Goal: Information Seeking & Learning: Learn about a topic

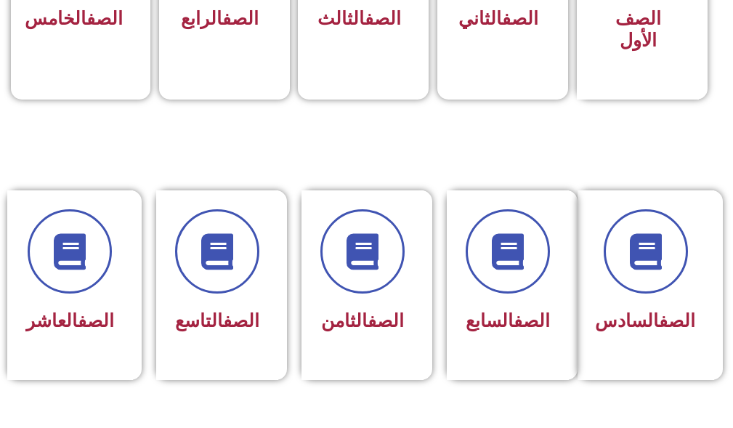
scroll to position [508, 0]
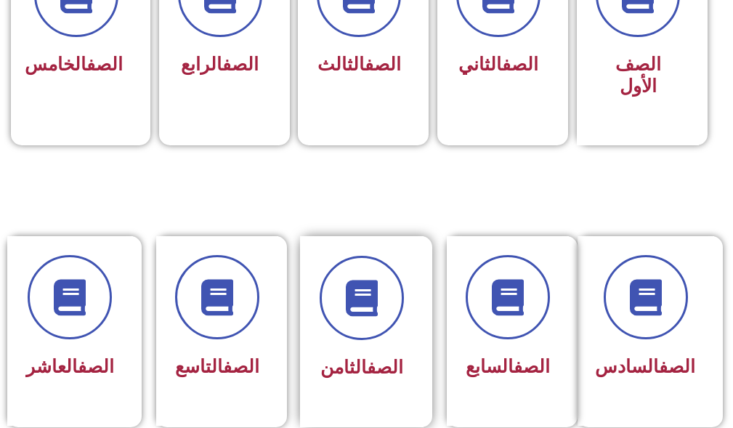
click at [399, 320] on div at bounding box center [362, 298] width 84 height 84
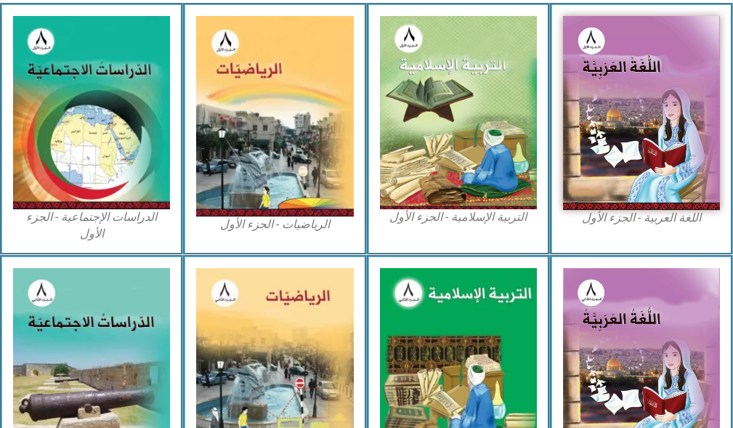
scroll to position [508, 0]
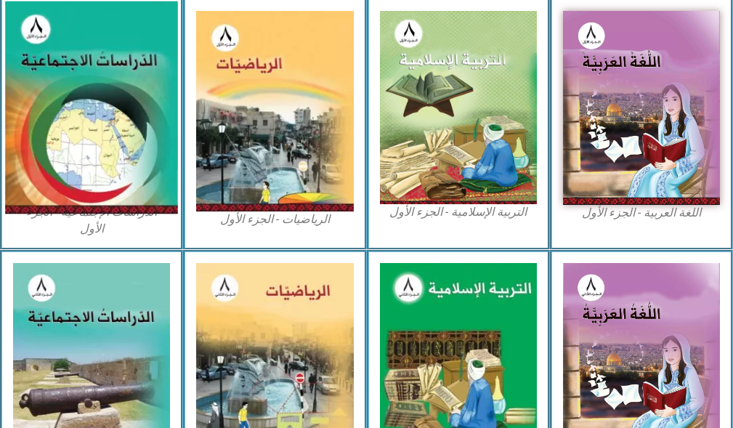
click at [104, 87] on img at bounding box center [91, 107] width 173 height 212
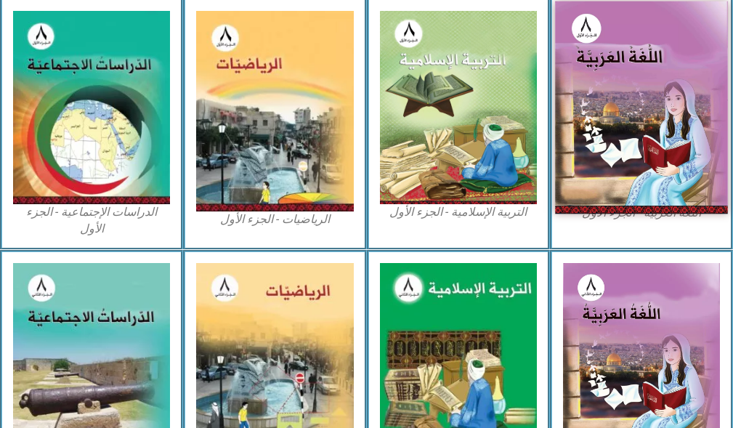
click at [607, 83] on img at bounding box center [641, 107] width 173 height 213
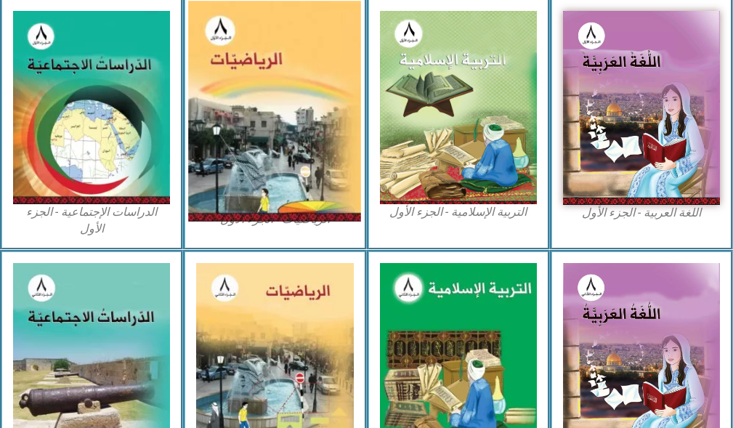
click at [284, 21] on img at bounding box center [274, 111] width 173 height 221
click at [238, 59] on img at bounding box center [274, 111] width 173 height 221
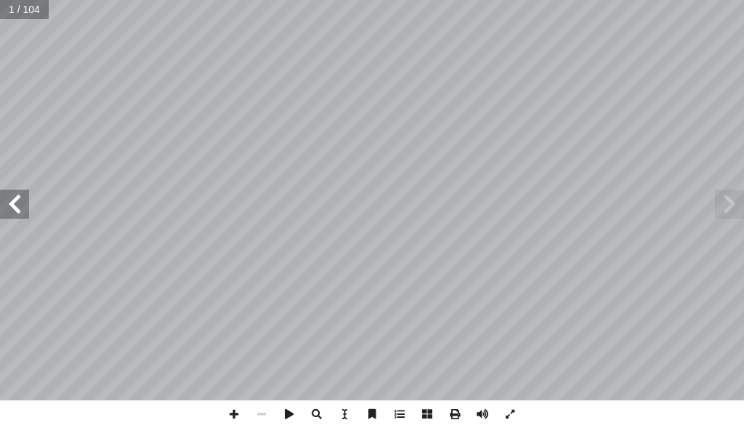
click at [10, 208] on span at bounding box center [14, 204] width 29 height 29
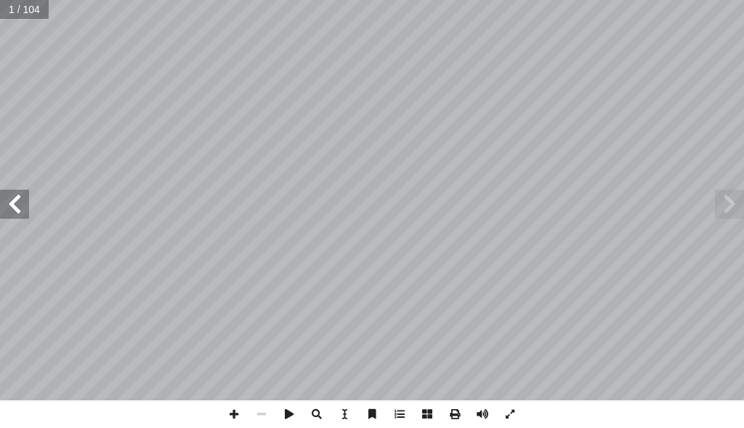
click at [10, 208] on span at bounding box center [14, 204] width 29 height 29
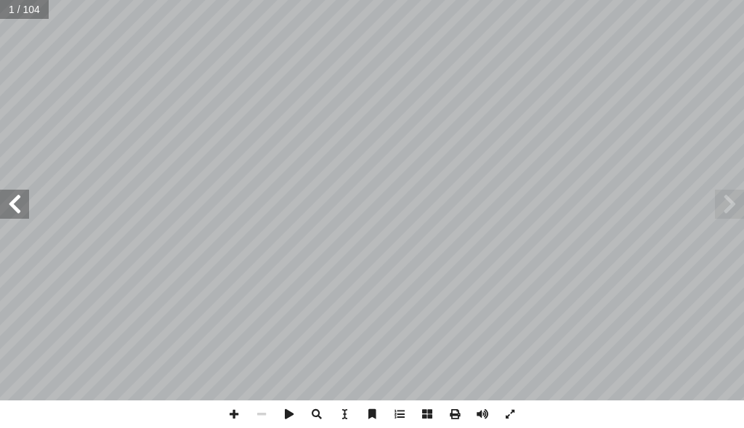
click at [10, 208] on span at bounding box center [14, 204] width 29 height 29
click at [13, 200] on span at bounding box center [14, 204] width 29 height 29
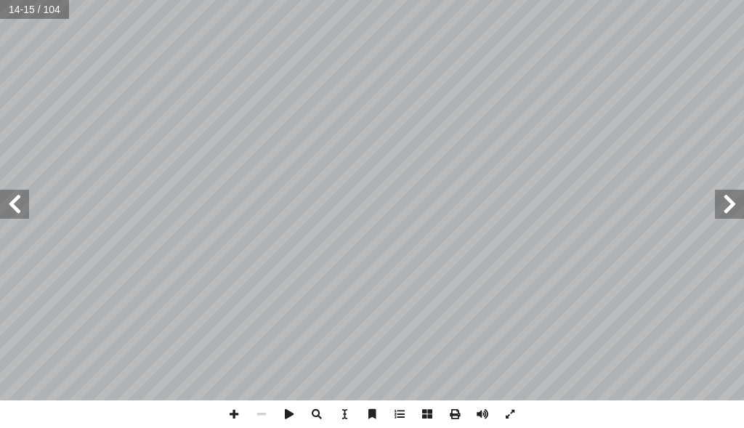
click at [13, 200] on span at bounding box center [14, 204] width 29 height 29
click at [20, 199] on span at bounding box center [14, 204] width 29 height 29
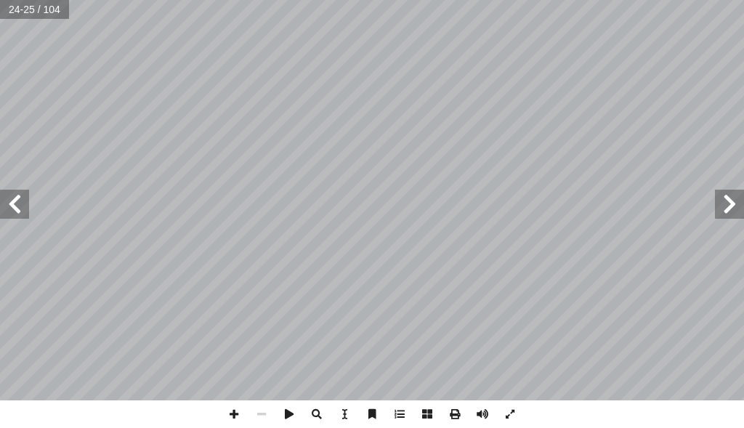
click at [733, 212] on span at bounding box center [729, 204] width 29 height 29
click at [232, 413] on span at bounding box center [234, 414] width 28 height 28
click at [282, 420] on div "١٨ سي: ْ ف َ ن ُ ر ِ ب َ ت ْ خ � ا تي: أ حيحة فيما يا ّ الص ِ جابة إ ال� َ رمز …" at bounding box center [372, 214] width 744 height 428
click at [15, 216] on span at bounding box center [14, 204] width 29 height 29
click at [234, 415] on span at bounding box center [234, 414] width 28 height 28
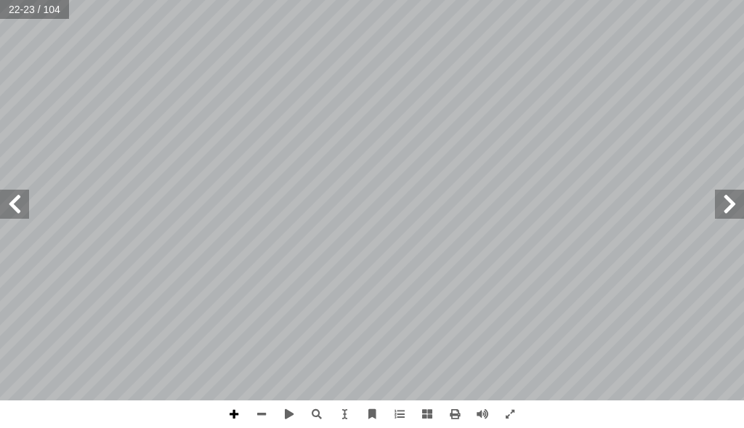
click at [235, 407] on span at bounding box center [234, 414] width 28 height 28
click at [259, 412] on span at bounding box center [262, 414] width 28 height 28
click at [18, 196] on span at bounding box center [14, 204] width 29 height 29
click at [18, 205] on span at bounding box center [14, 204] width 29 height 29
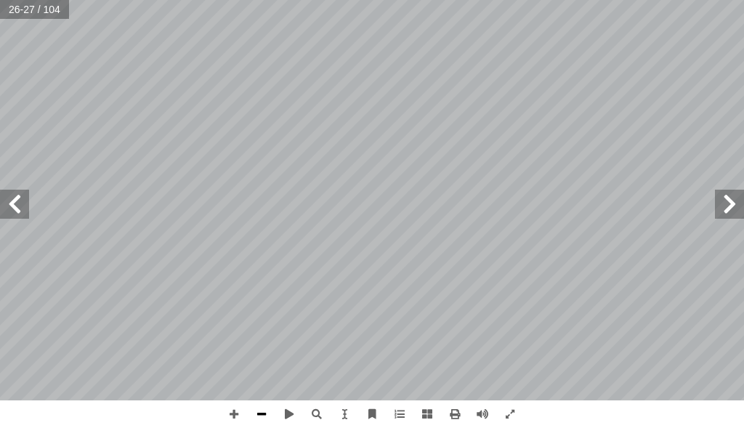
click at [251, 411] on span at bounding box center [262, 414] width 28 height 28
click at [229, 406] on span at bounding box center [234, 414] width 28 height 28
click at [288, 98] on html "الصفحة الرئيسية الصف الأول الصف الثاني الصف الثالث الصف الرابع الصف الخامس الصف…" at bounding box center [372, 49] width 744 height 98
click at [245, 415] on div "٢٢ ت: ْ م َّ ل َ ع َ نا ت أ ا ها: ُّ م َ ه � ، ا ِ العوامل َ ن ِ م ٍ بعدد ِّ ي …" at bounding box center [372, 214] width 744 height 428
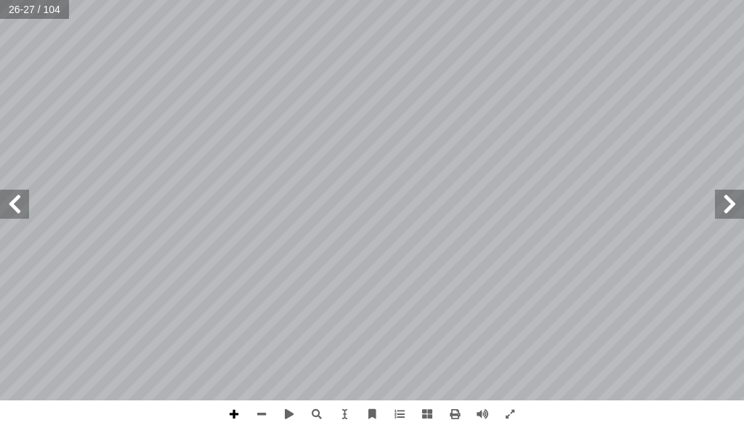
click at [229, 408] on span at bounding box center [234, 414] width 28 height 28
click at [231, 402] on span at bounding box center [234, 414] width 28 height 28
click at [248, 412] on span at bounding box center [262, 414] width 28 height 28
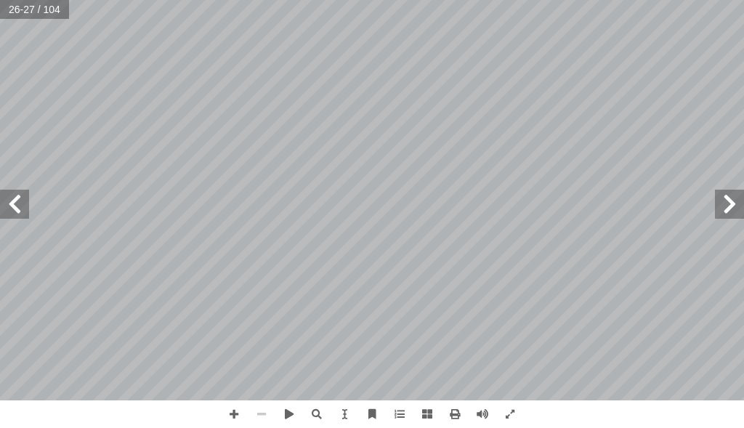
click at [248, 412] on span at bounding box center [262, 414] width 28 height 28
click at [221, 402] on span at bounding box center [234, 414] width 28 height 28
click at [260, 403] on span at bounding box center [262, 414] width 28 height 28
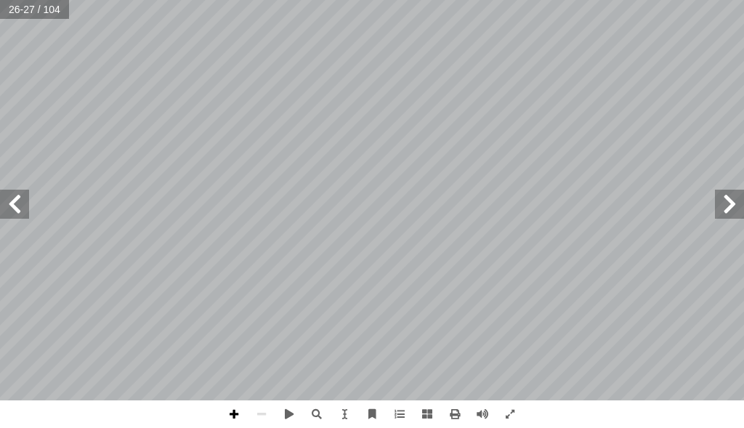
click at [239, 404] on span at bounding box center [234, 414] width 28 height 28
click at [12, 12] on input "text" at bounding box center [28, 9] width 57 height 19
type input "**"
click at [240, 406] on span at bounding box center [234, 414] width 28 height 28
click at [237, 408] on span at bounding box center [234, 414] width 28 height 28
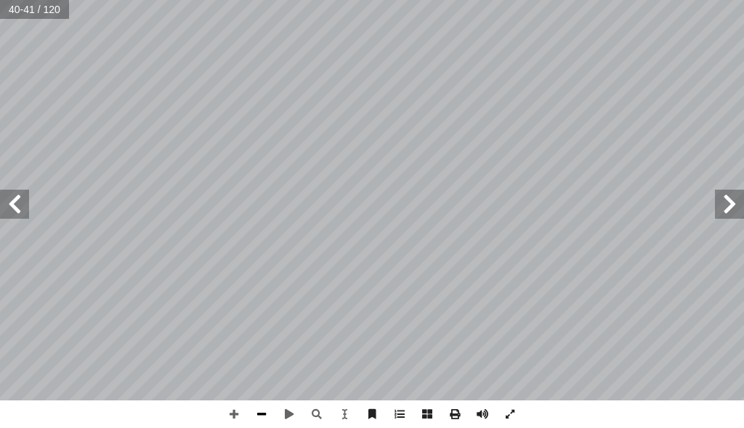
click at [269, 411] on span at bounding box center [262, 414] width 28 height 28
click at [7, 1] on input "text" at bounding box center [34, 9] width 69 height 19
type input "**"
click at [25, 205] on span at bounding box center [14, 204] width 29 height 29
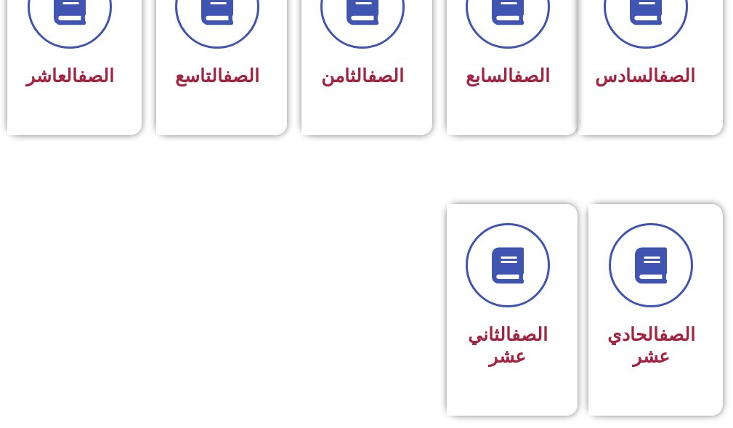
scroll to position [795, 0]
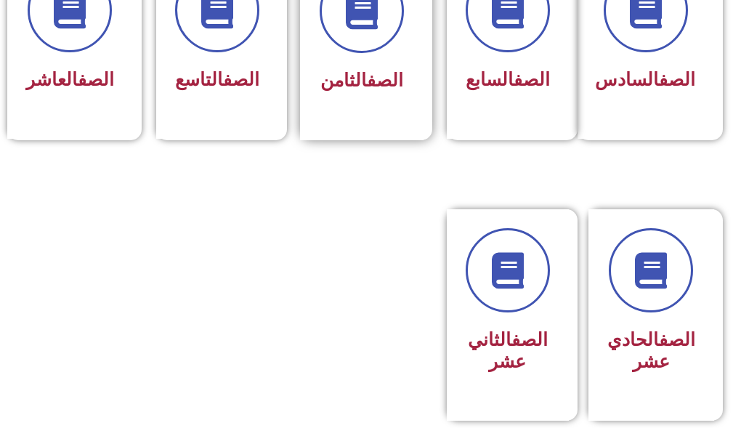
click at [330, 65] on div "الصف الثامن" at bounding box center [362, 81] width 84 height 35
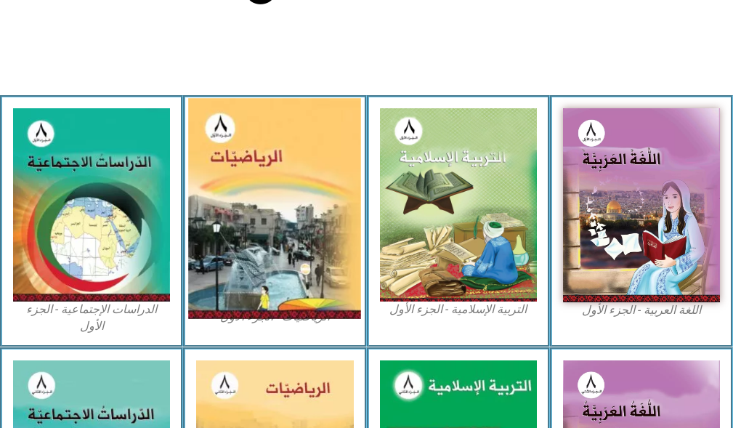
scroll to position [436, 0]
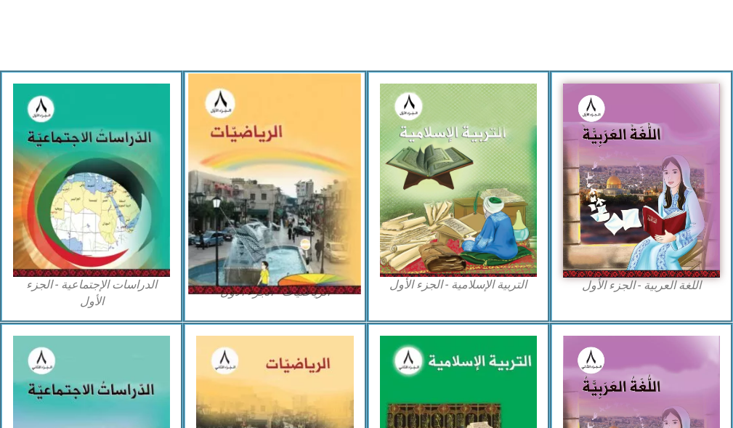
click at [267, 163] on img at bounding box center [274, 184] width 173 height 221
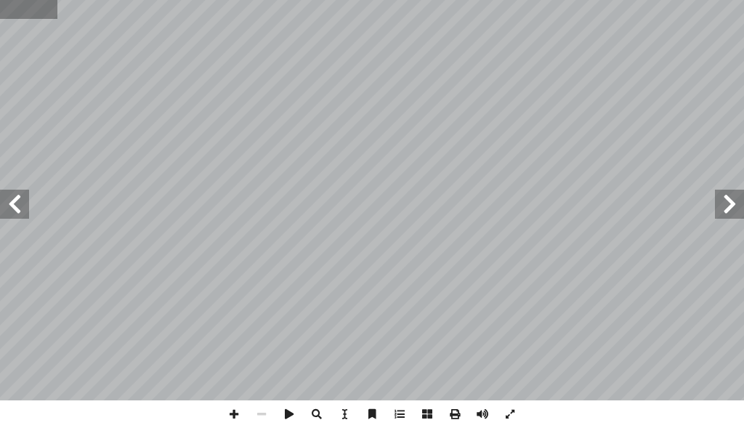
click at [9, 5] on input "text" at bounding box center [28, 9] width 57 height 19
type input "**"
click at [719, 206] on span at bounding box center [729, 204] width 29 height 29
click at [20, 203] on div "26 ... ... ٦ - 1 ّ العدد غير النسبي : نشاط1 بعــاده أ ة، و� ّ ساســي أ ل� � بتق…" at bounding box center [372, 200] width 744 height 400
click at [16, 203] on span at bounding box center [14, 204] width 29 height 29
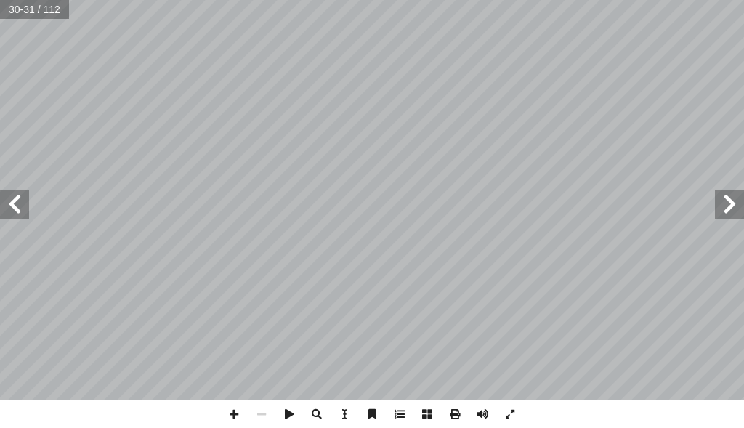
click at [16, 200] on span at bounding box center [14, 204] width 29 height 29
click at [15, 198] on span at bounding box center [14, 204] width 29 height 29
click at [252, 427] on div "34 ٢ 8 ٢٧ ١٢ ل: ِ سائ َ م َ و ُ مارين َ ت بسط صورة: أ ا تي ب آ ل� � قيمة ُ د ِ …" at bounding box center [372, 214] width 744 height 428
drag, startPoint x: 313, startPoint y: 441, endPoint x: 315, endPoint y: 418, distance: 23.3
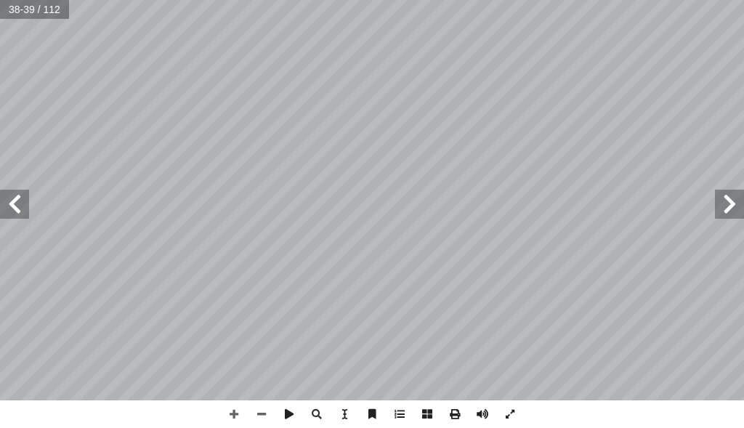
click at [309, 98] on html "الصفحة الرئيسية الصف الأول الصف الثاني الصف الثالث الصف الرابع الصف الخامس الصف…" at bounding box center [372, 49] width 744 height 98
click at [257, 412] on span at bounding box center [262, 414] width 28 height 28
click at [237, 410] on span at bounding box center [234, 414] width 28 height 28
click at [530, 423] on div "34 ٢ 8 ٢٧ ١٢ ل: ِ سائ َ م َ و ُ مارين َ ت بسط صورة: أ ا تي ب آ ل� � قيمة ُ د ِ …" at bounding box center [372, 214] width 744 height 428
click at [269, 412] on span at bounding box center [262, 414] width 28 height 28
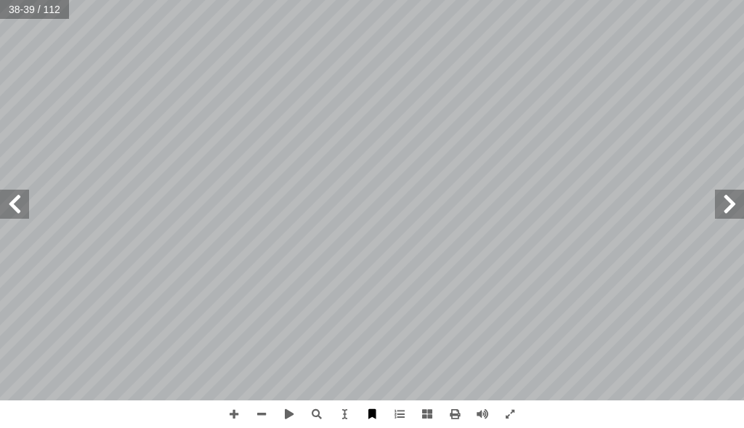
click at [370, 425] on div "34 ٢ 8 ٢٧ ١٢ ل: ِ سائ َ م َ و ُ مارين َ ت بسط صورة: أ ا تي ب آ ل� � قيمة ُ د ِ …" at bounding box center [372, 214] width 744 height 428
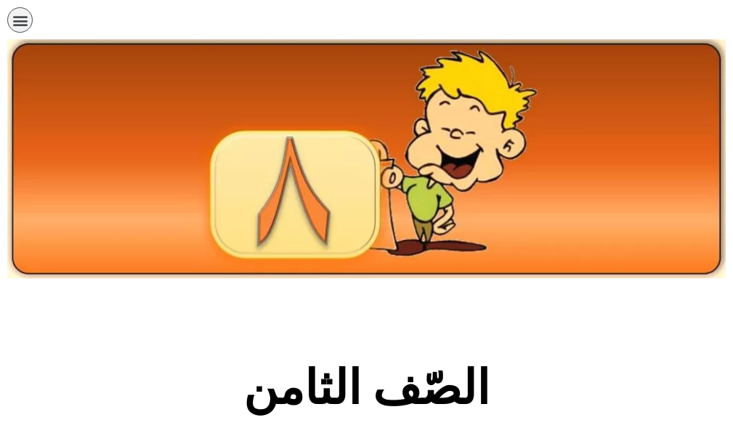
scroll to position [436, 0]
